Goal: Check status: Verify the current state of an ongoing process or item

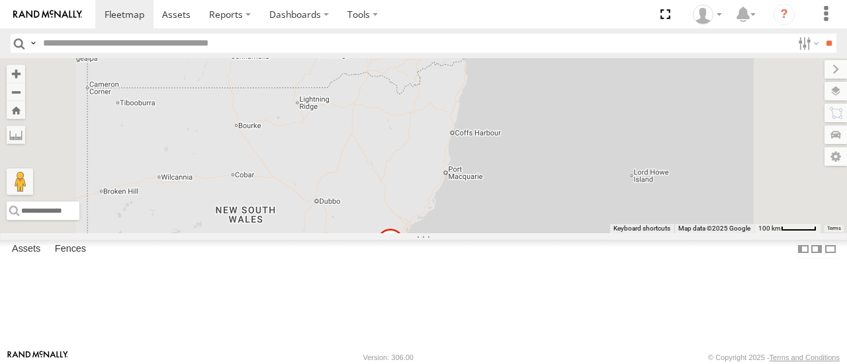
click at [462, 48] on div "15" at bounding box center [448, 35] width 26 height 26
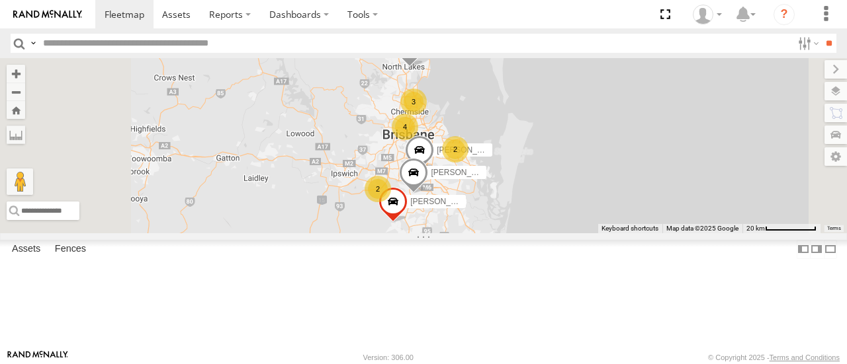
click at [468, 163] on div "2" at bounding box center [455, 149] width 26 height 26
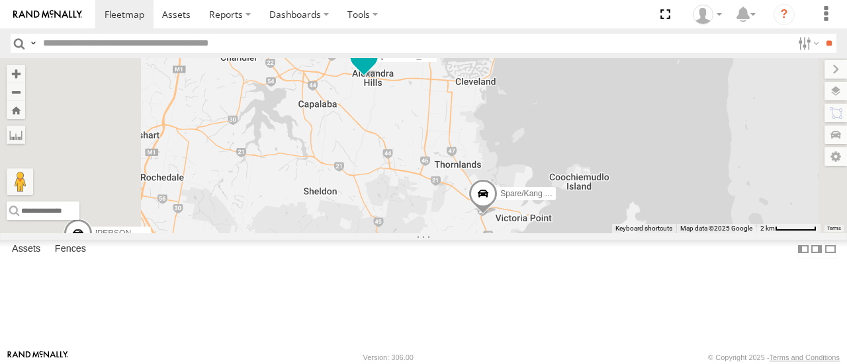
click at [378, 77] on span at bounding box center [363, 60] width 29 height 36
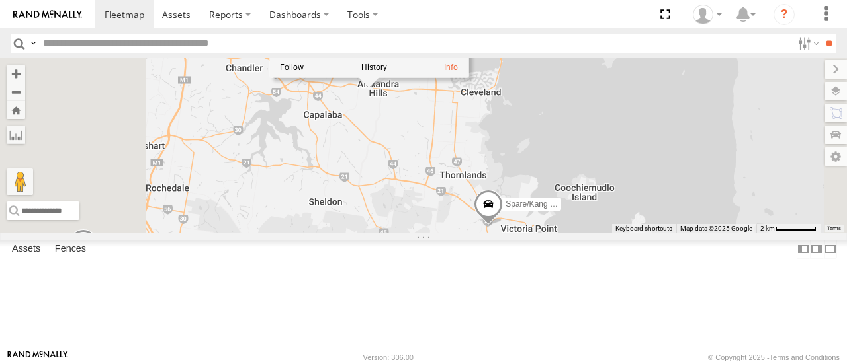
drag, startPoint x: 560, startPoint y: 167, endPoint x: 566, endPoint y: 181, distance: 14.5
click at [566, 181] on div "[PERSON_NAME] - 360NA6 [GEOGRAPHIC_DATA] [PERSON_NAME] - 364JK9 [PERSON_NAME] 0…" at bounding box center [423, 145] width 847 height 175
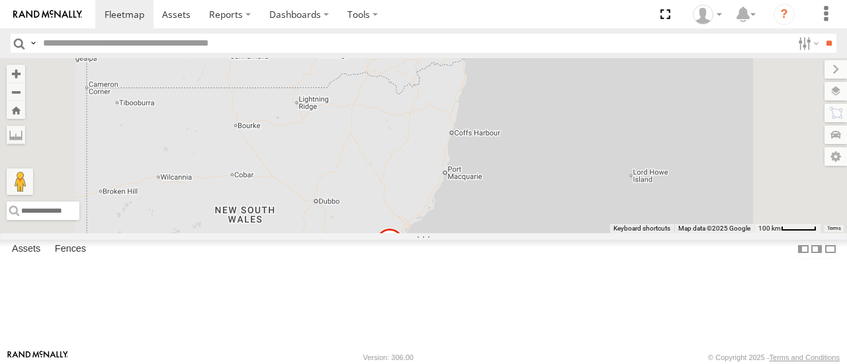
click at [461, 48] on div "15" at bounding box center [448, 35] width 26 height 26
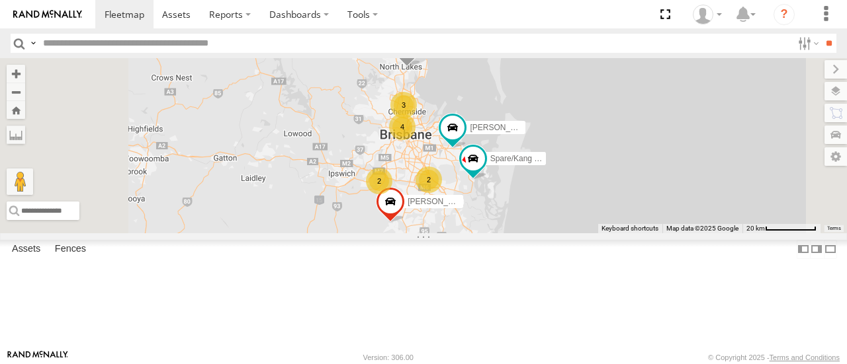
click at [442, 193] on div "2" at bounding box center [428, 180] width 26 height 26
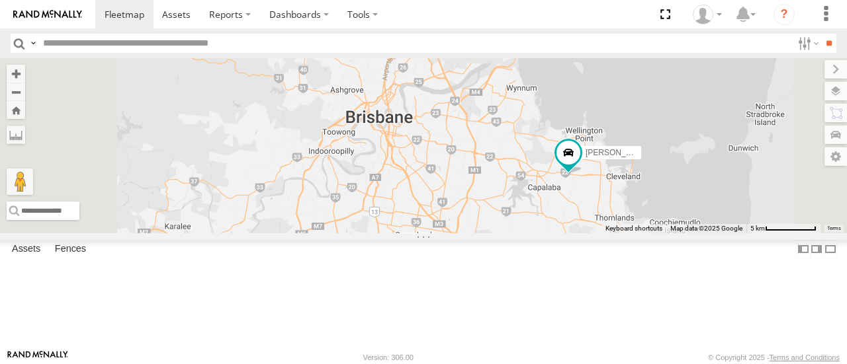
drag, startPoint x: 636, startPoint y: 181, endPoint x: 610, endPoint y: 393, distance: 213.2
click at [610, 364] on html at bounding box center [423, 182] width 847 height 364
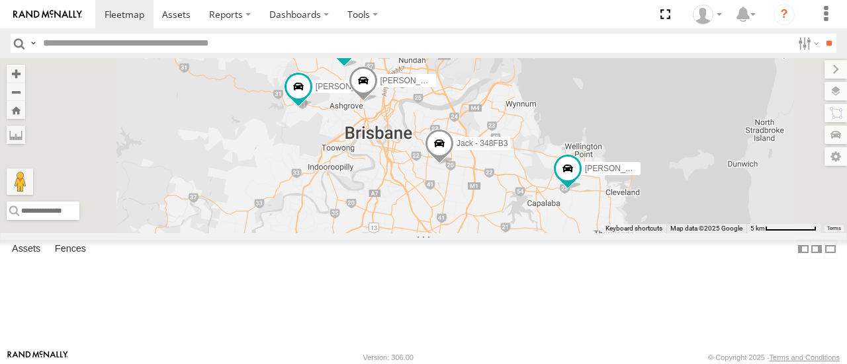
click at [454, 165] on span at bounding box center [439, 147] width 29 height 36
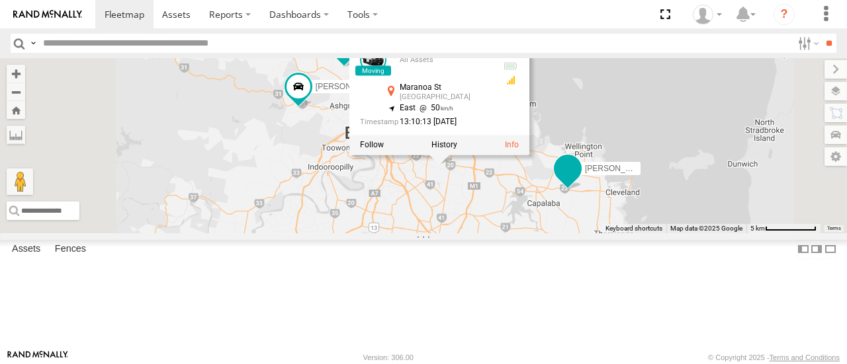
click at [582, 190] on span at bounding box center [567, 172] width 29 height 36
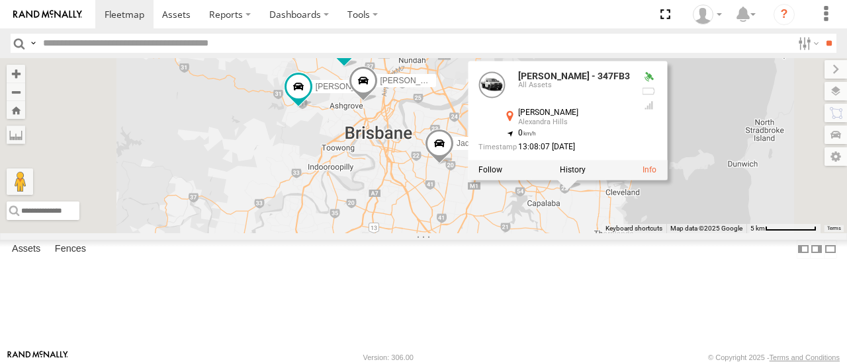
click at [730, 233] on div "[PERSON_NAME] - 360NA6 [GEOGRAPHIC_DATA] [PERSON_NAME] - 347FB3 [PERSON_NAME] -…" at bounding box center [423, 145] width 847 height 175
